Goal: Information Seeking & Learning: Check status

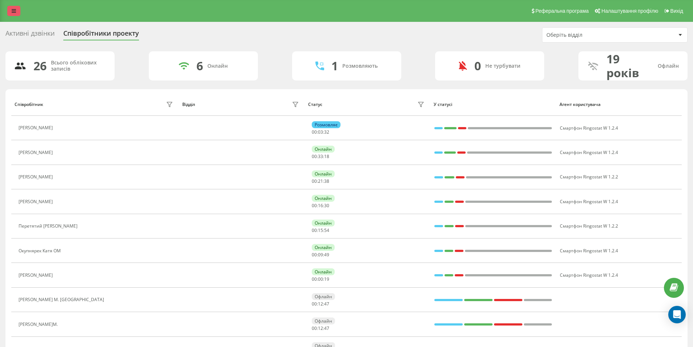
click at [11, 15] on link at bounding box center [13, 11] width 13 height 10
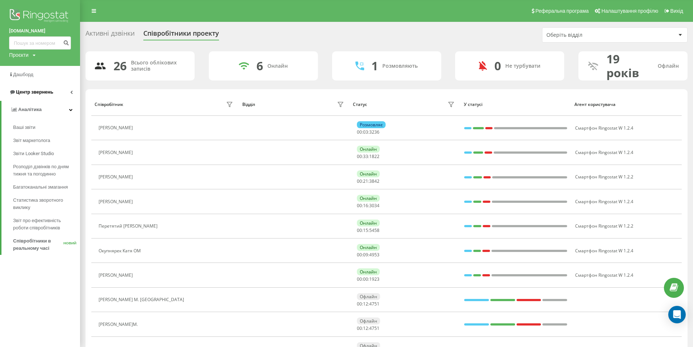
click at [37, 91] on font "Центр звернень" at bounding box center [34, 91] width 37 height 5
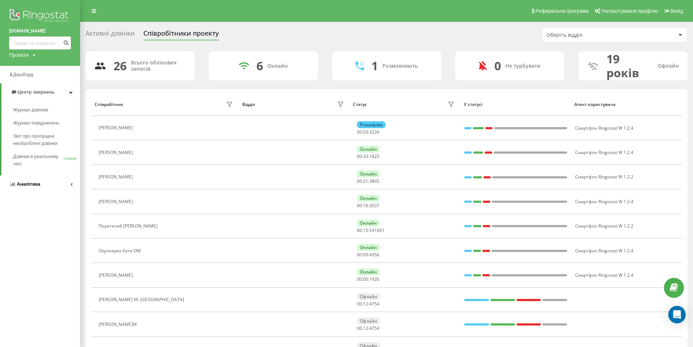
click at [36, 185] on font "Аналітика" at bounding box center [28, 183] width 23 height 5
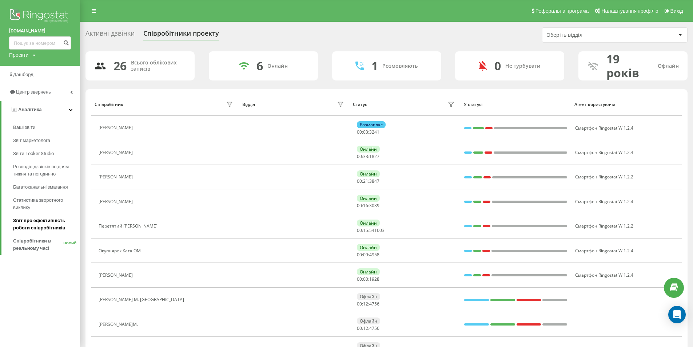
click at [47, 230] on font "Звіт про ефективність роботи співробітників" at bounding box center [39, 224] width 52 height 13
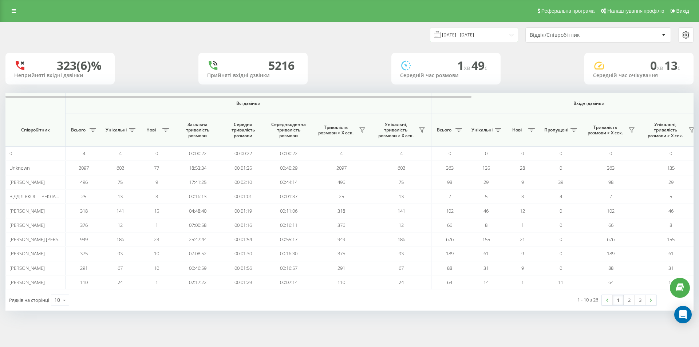
click at [470, 30] on input "[DATE] - [DATE]" at bounding box center [474, 35] width 88 height 14
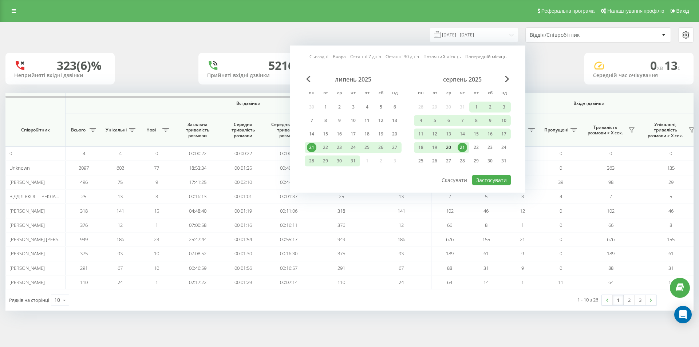
click at [449, 146] on div "20" at bounding box center [448, 147] width 9 height 9
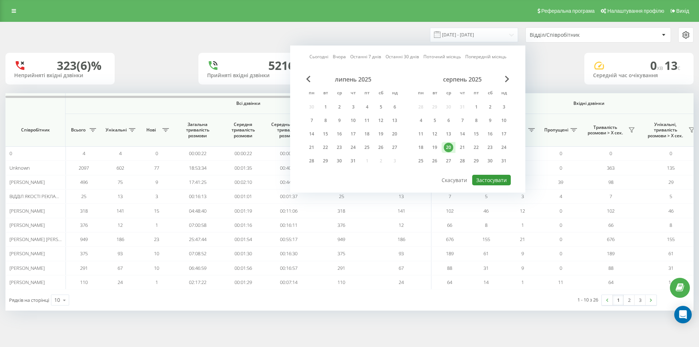
click at [498, 177] on button "Застосувати" at bounding box center [491, 180] width 39 height 11
type input "[DATE] - [DATE]"
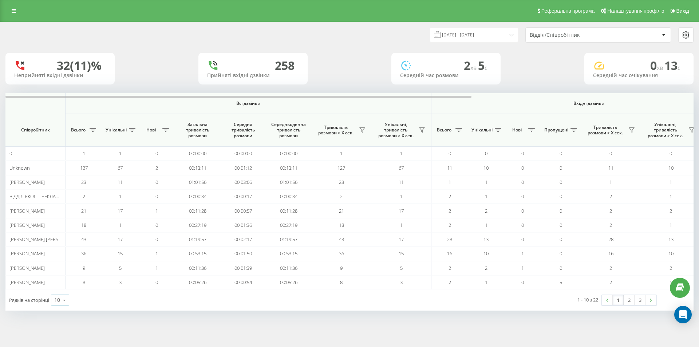
click at [65, 297] on icon at bounding box center [64, 300] width 11 height 14
click at [60, 262] on div "10" at bounding box center [59, 258] width 17 height 11
click at [63, 301] on icon at bounding box center [64, 300] width 11 height 14
click at [57, 270] on span "25" at bounding box center [57, 268] width 6 height 7
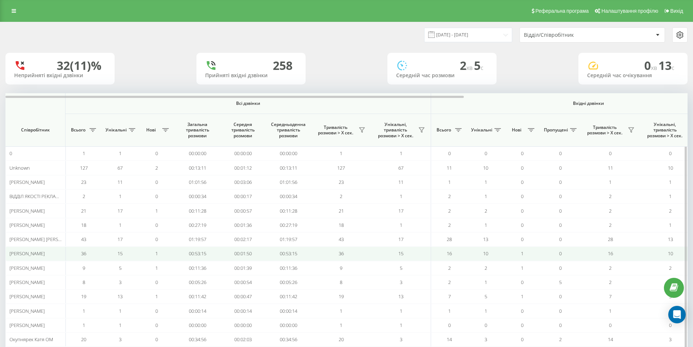
scroll to position [150, 0]
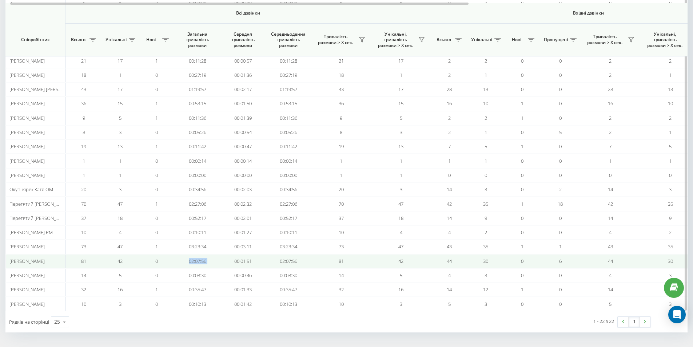
drag, startPoint x: 222, startPoint y: 261, endPoint x: 186, endPoint y: 259, distance: 35.7
click at [186, 259] on tr "[PERSON_NAME] 81 42 0 02:07:56 00:01:51 02:07:56 81 42 44 30 0 6 44 30 00:00:16…" at bounding box center [513, 261] width 1016 height 14
copy td "02:07:56"
